Goal: Information Seeking & Learning: Learn about a topic

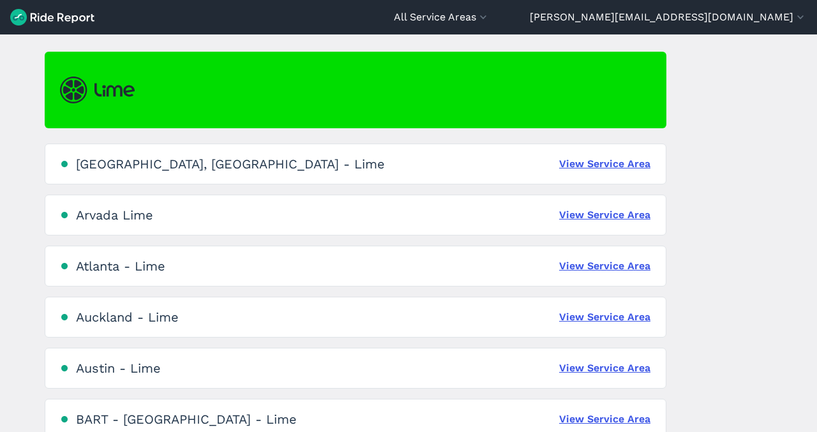
scroll to position [103, 0]
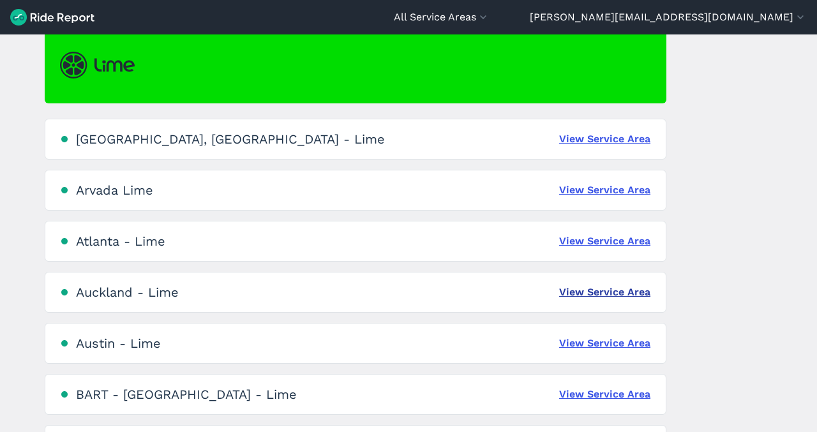
click at [605, 286] on link "View Service Area" at bounding box center [604, 292] width 91 height 15
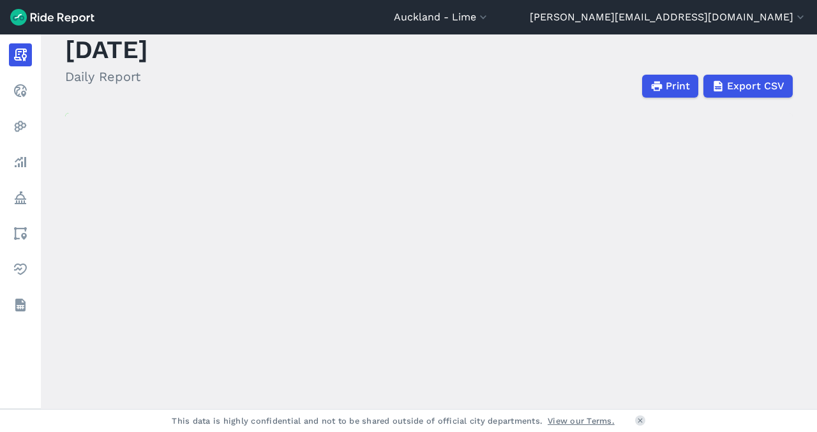
scroll to position [57, 0]
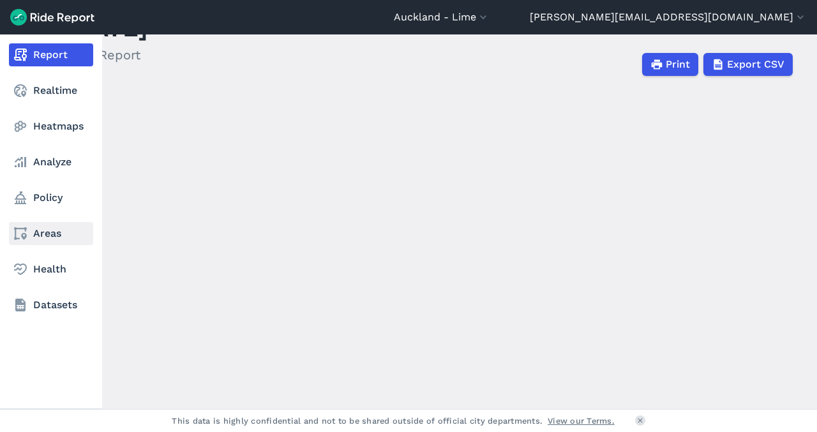
click at [38, 232] on link "Areas" at bounding box center [51, 233] width 84 height 23
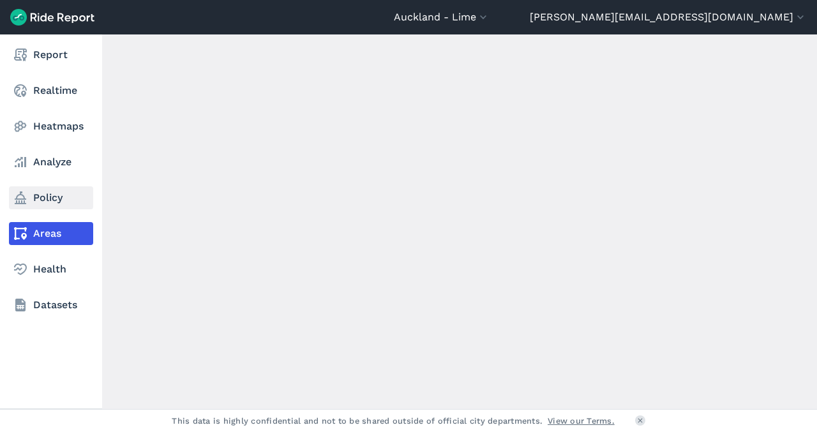
click at [40, 197] on link "Policy" at bounding box center [51, 197] width 84 height 23
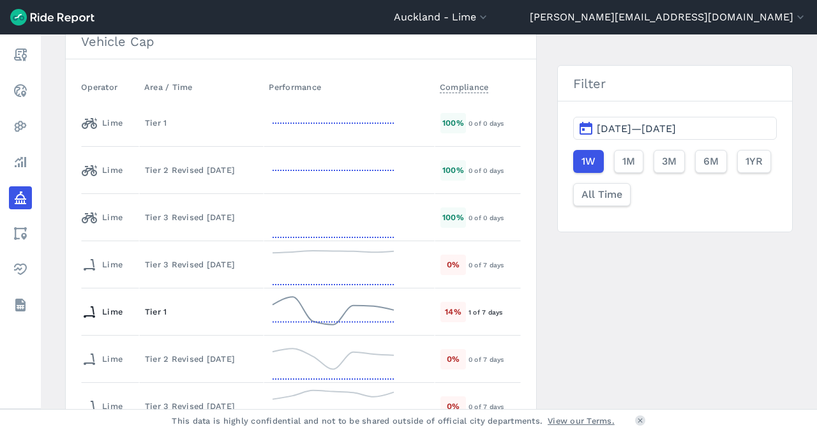
scroll to position [328, 0]
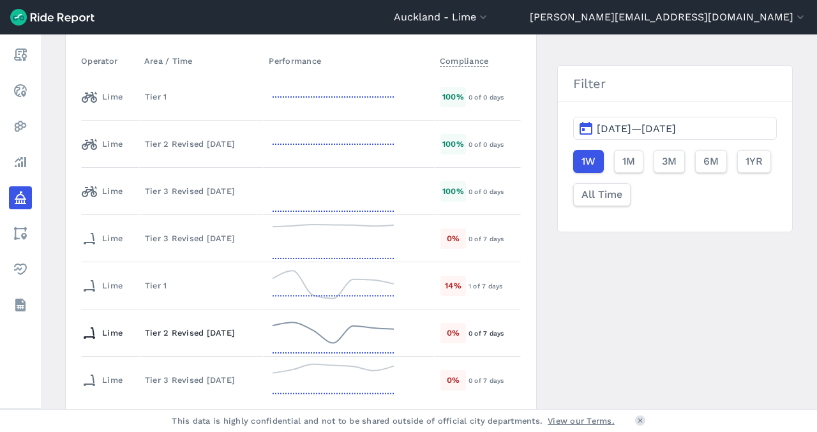
click at [204, 327] on div "Tier 2 Revised [DATE]" at bounding box center [201, 333] width 113 height 12
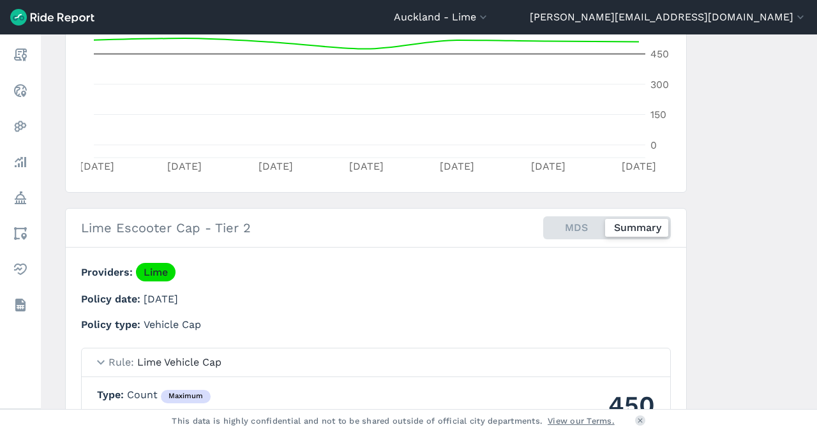
scroll to position [363, 0]
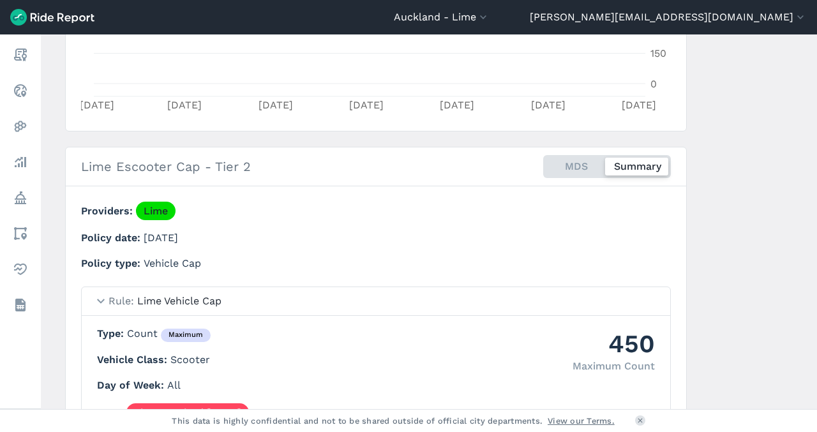
drag, startPoint x: 213, startPoint y: 341, endPoint x: 169, endPoint y: 341, distance: 43.4
click at [169, 341] on p "Type Count maximum" at bounding box center [376, 334] width 558 height 16
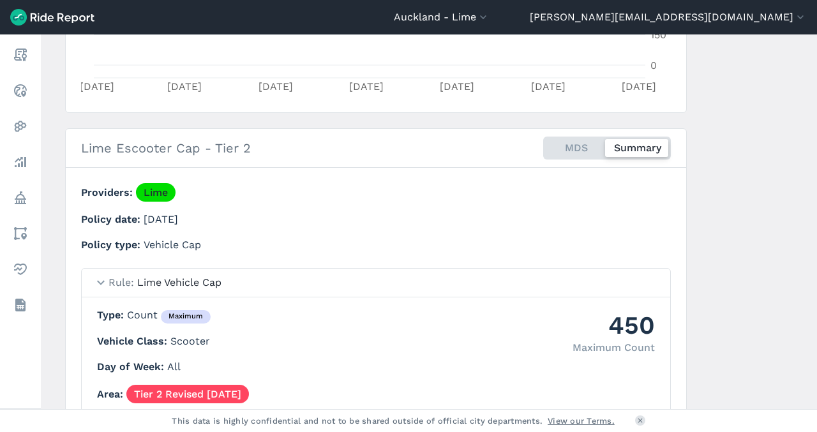
scroll to position [420, 0]
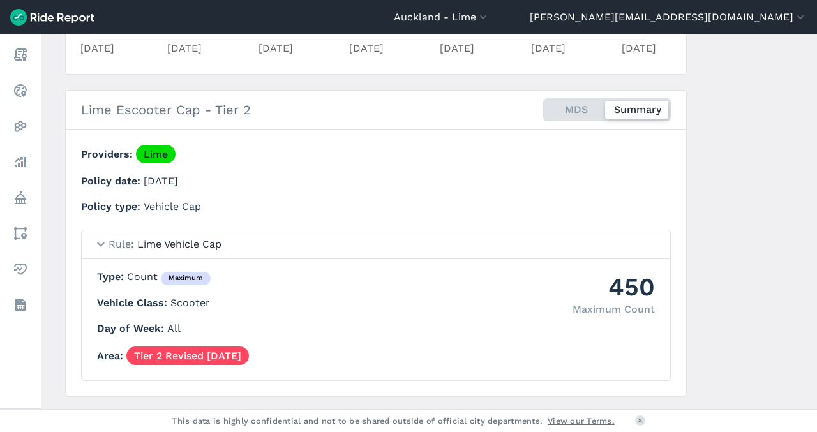
click at [119, 280] on span "Type" at bounding box center [112, 277] width 30 height 12
drag, startPoint x: 107, startPoint y: 276, endPoint x: 158, endPoint y: 276, distance: 51.1
click at [158, 276] on p "Type Count maximum" at bounding box center [376, 277] width 558 height 16
click at [146, 279] on span "Count maximum" at bounding box center [169, 277] width 84 height 12
drag, startPoint x: 156, startPoint y: 279, endPoint x: 242, endPoint y: 275, distance: 85.6
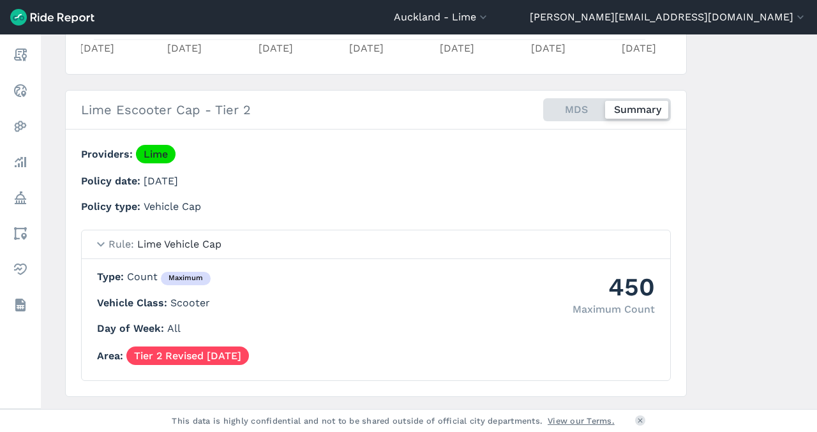
click at [242, 276] on p "Type Count maximum" at bounding box center [376, 277] width 558 height 16
drag, startPoint x: 103, startPoint y: 95, endPoint x: 165, endPoint y: 103, distance: 63.0
click at [165, 103] on div "Lime Escooter Cap - Tier 2 MDS Summary" at bounding box center [374, 109] width 590 height 43
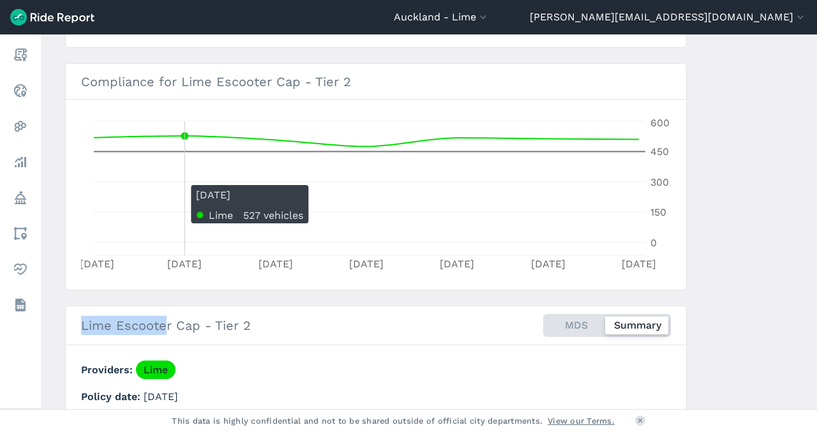
scroll to position [193, 0]
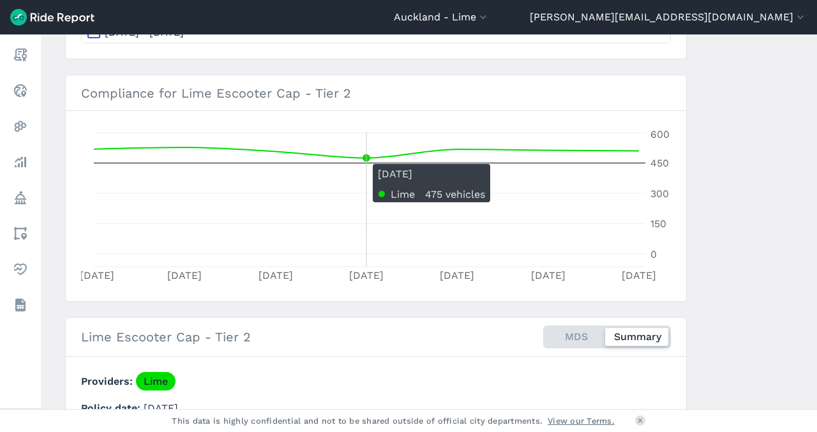
click at [364, 158] on circle at bounding box center [366, 158] width 5 height 5
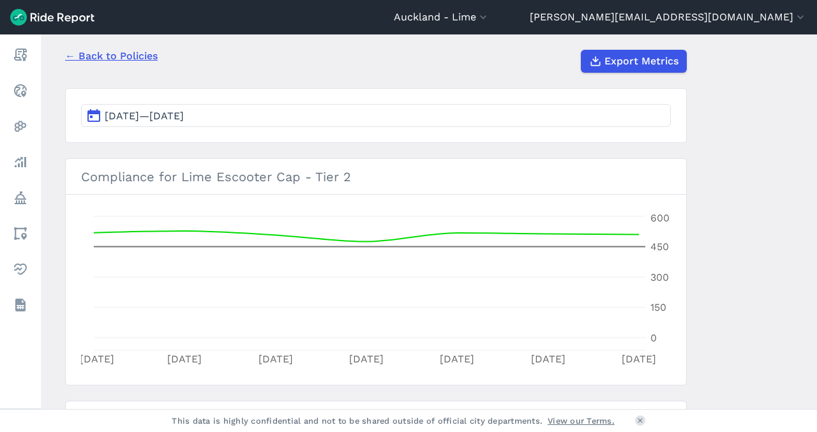
scroll to position [113, 0]
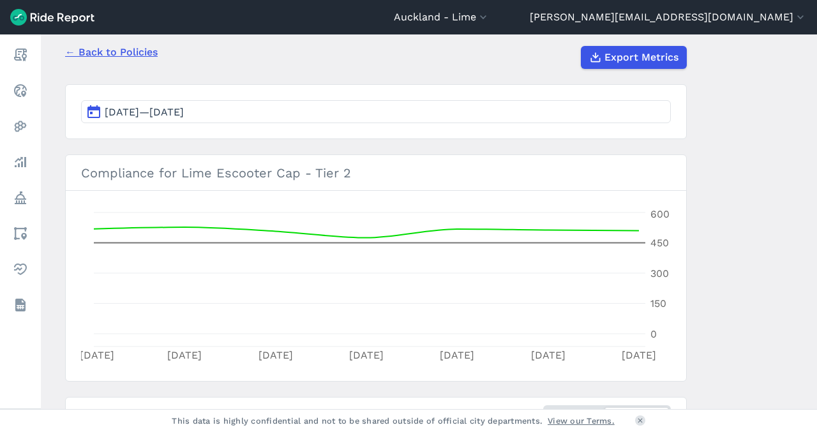
click at [476, 128] on section "[DATE]—[DATE]" at bounding box center [376, 111] width 622 height 55
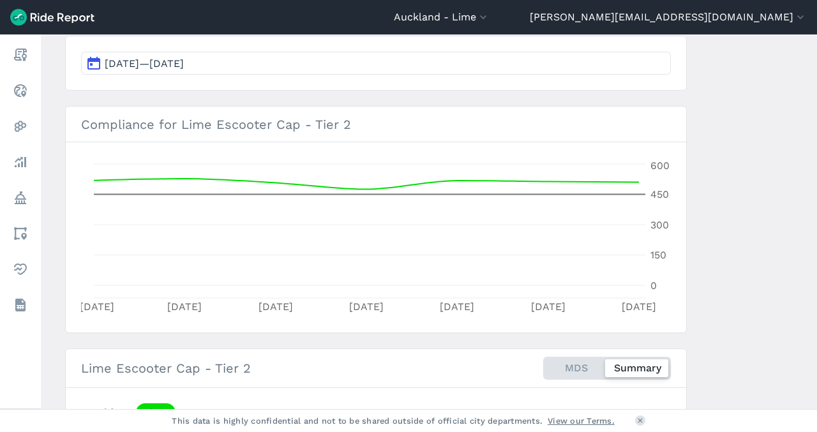
scroll to position [191, 0]
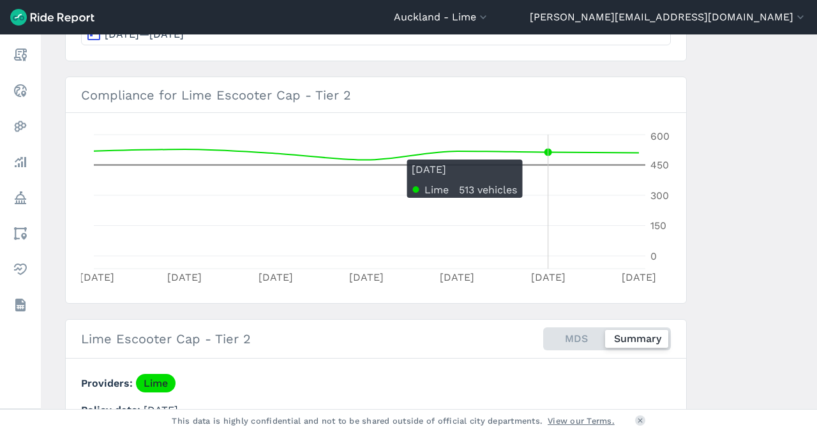
click at [583, 153] on icon "[DATE] Sep [DATE] Sep [DATE] Sep [DATE] 0 150 300 450 600" at bounding box center [376, 208] width 590 height 160
click at [546, 154] on circle at bounding box center [548, 152] width 5 height 5
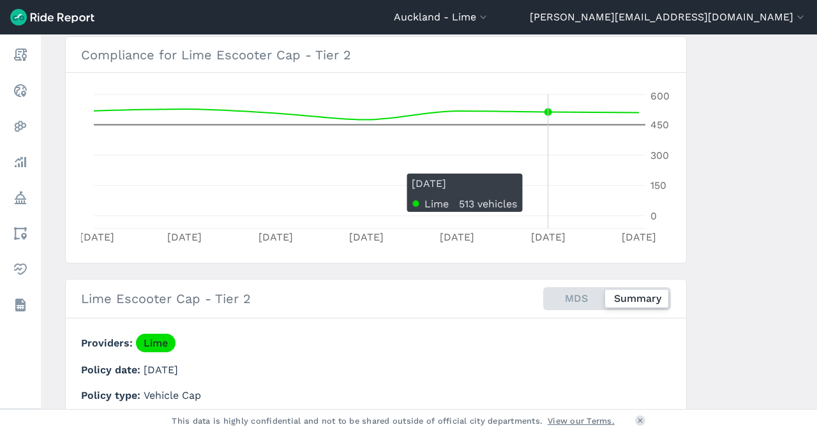
scroll to position [216, 0]
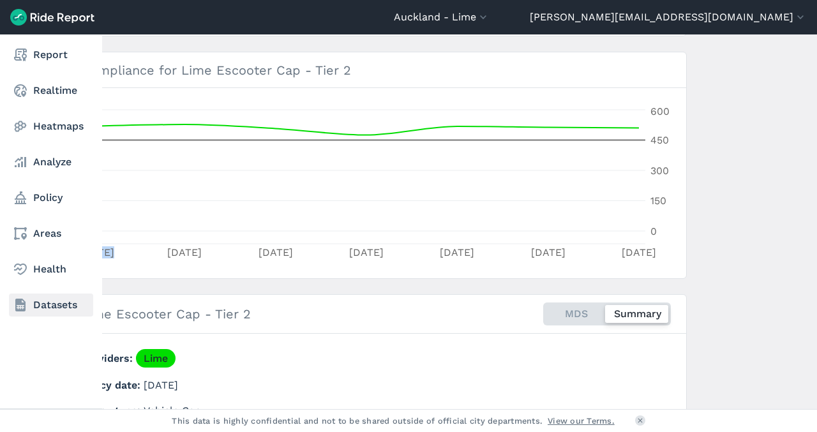
click at [49, 309] on link "Datasets" at bounding box center [51, 305] width 84 height 23
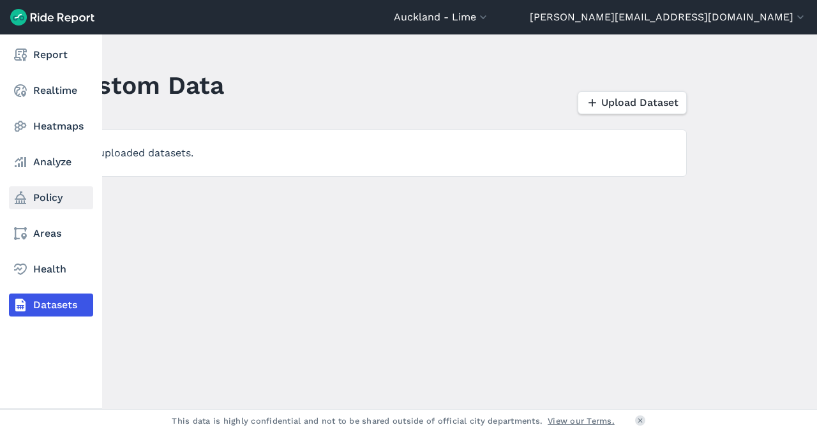
click at [35, 198] on link "Policy" at bounding box center [51, 197] width 84 height 23
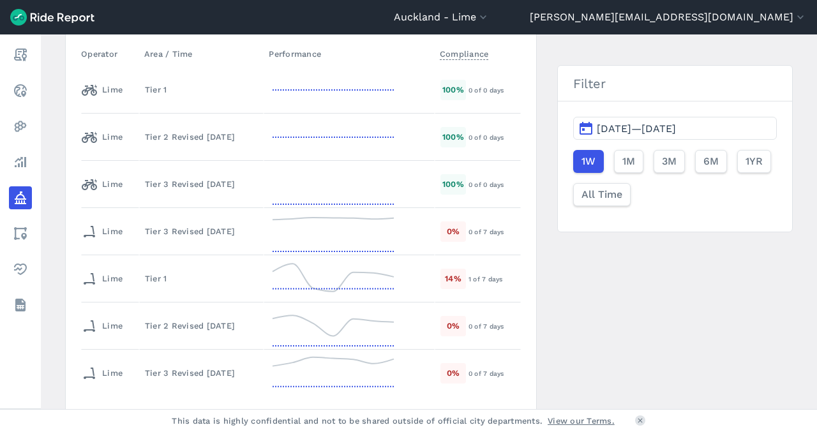
scroll to position [385, 0]
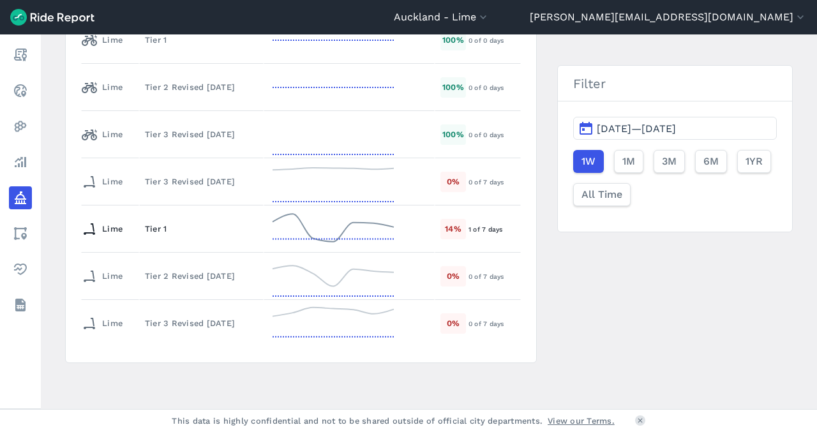
click at [211, 243] on td "Tier 1" at bounding box center [201, 229] width 124 height 47
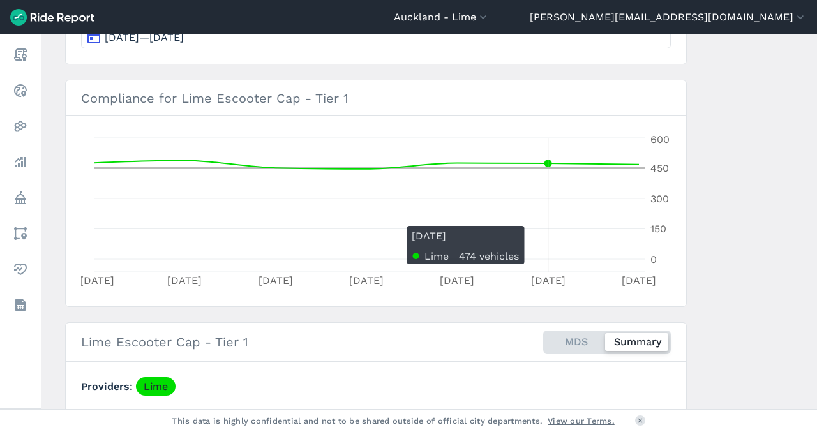
scroll to position [179, 0]
